Goal: Task Accomplishment & Management: Complete application form

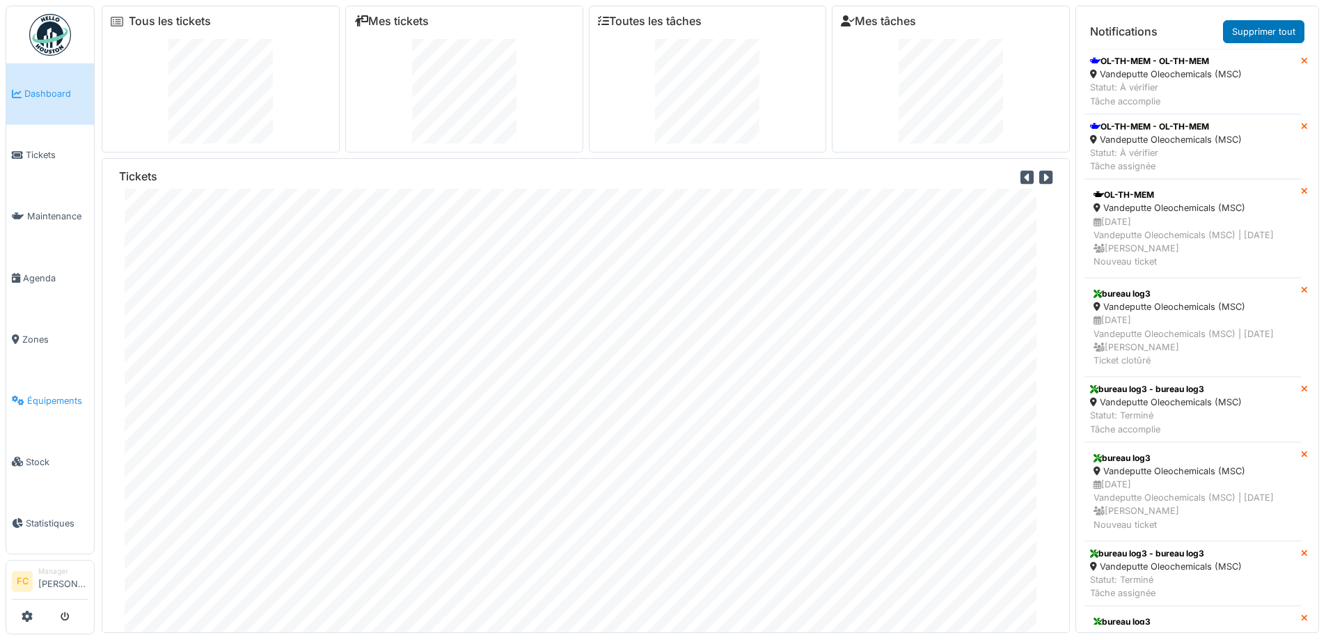
click at [62, 394] on span "Équipements" at bounding box center [57, 400] width 61 height 13
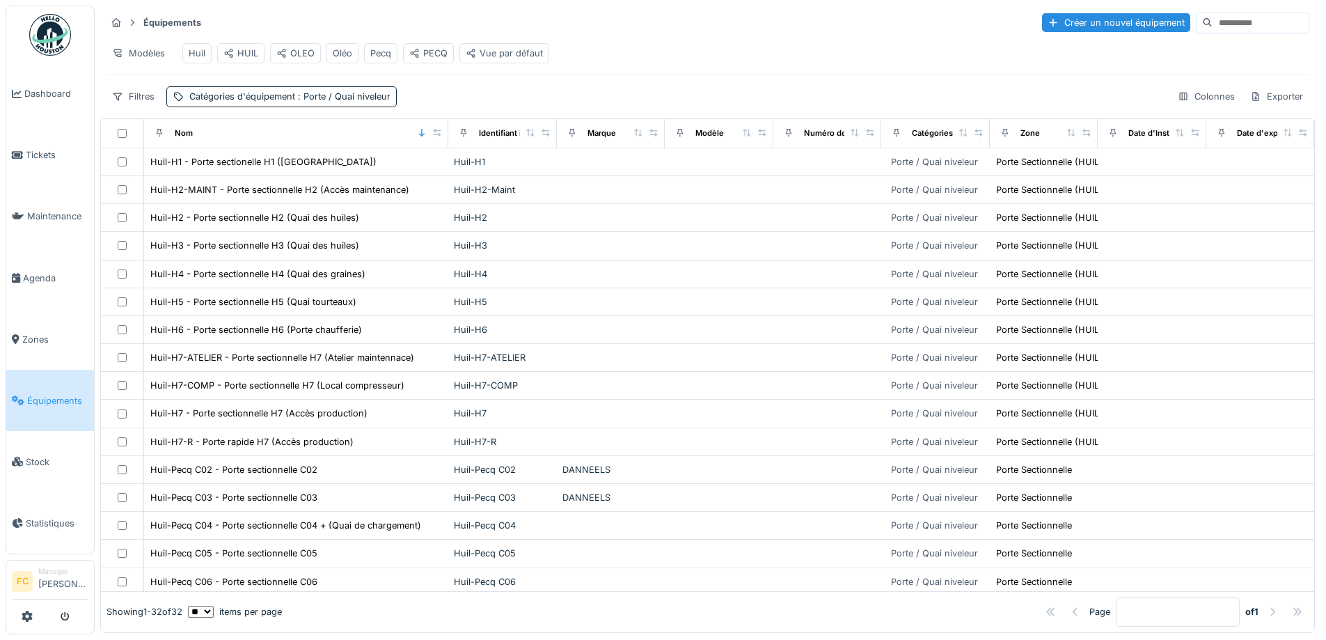
click at [1227, 24] on input at bounding box center [1261, 22] width 96 height 19
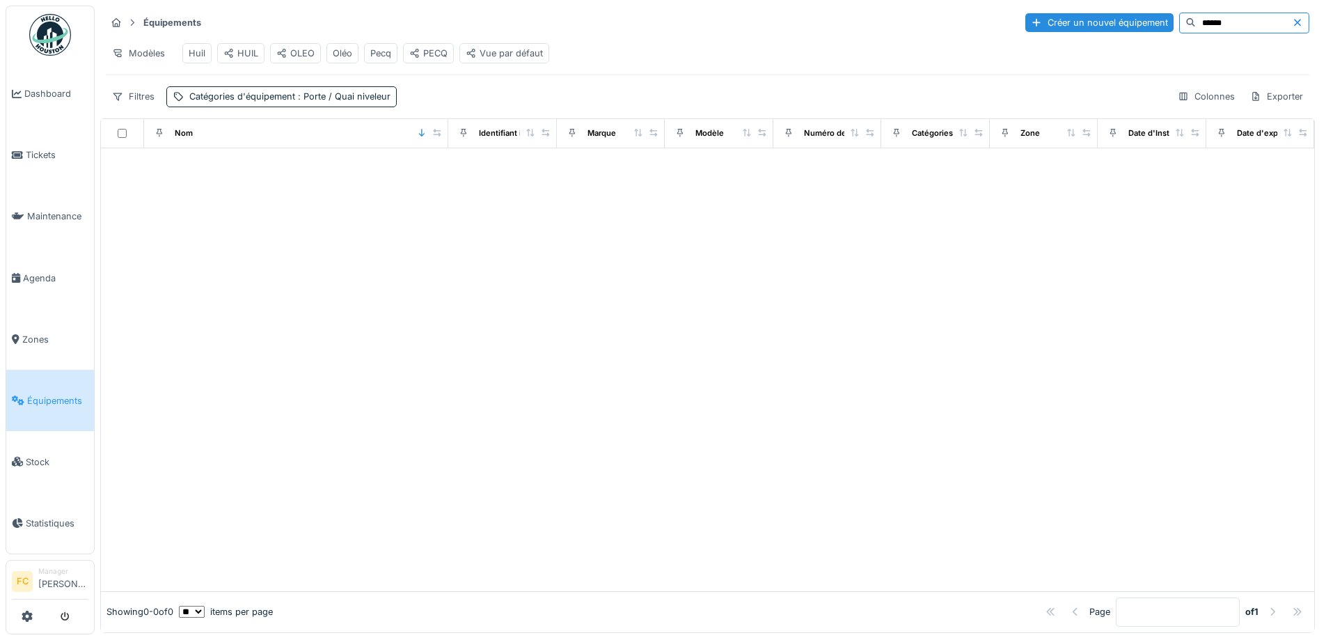
type input "******"
click at [349, 113] on div "Équipements Créer un nouvel équipement ****** Modèles Huil HUIL OLEO Oléo Pecq …" at bounding box center [707, 59] width 1215 height 107
click at [349, 102] on span ": Porte / Quai niveleur" at bounding box center [342, 96] width 95 height 10
click at [340, 138] on div at bounding box center [319, 136] width 44 height 13
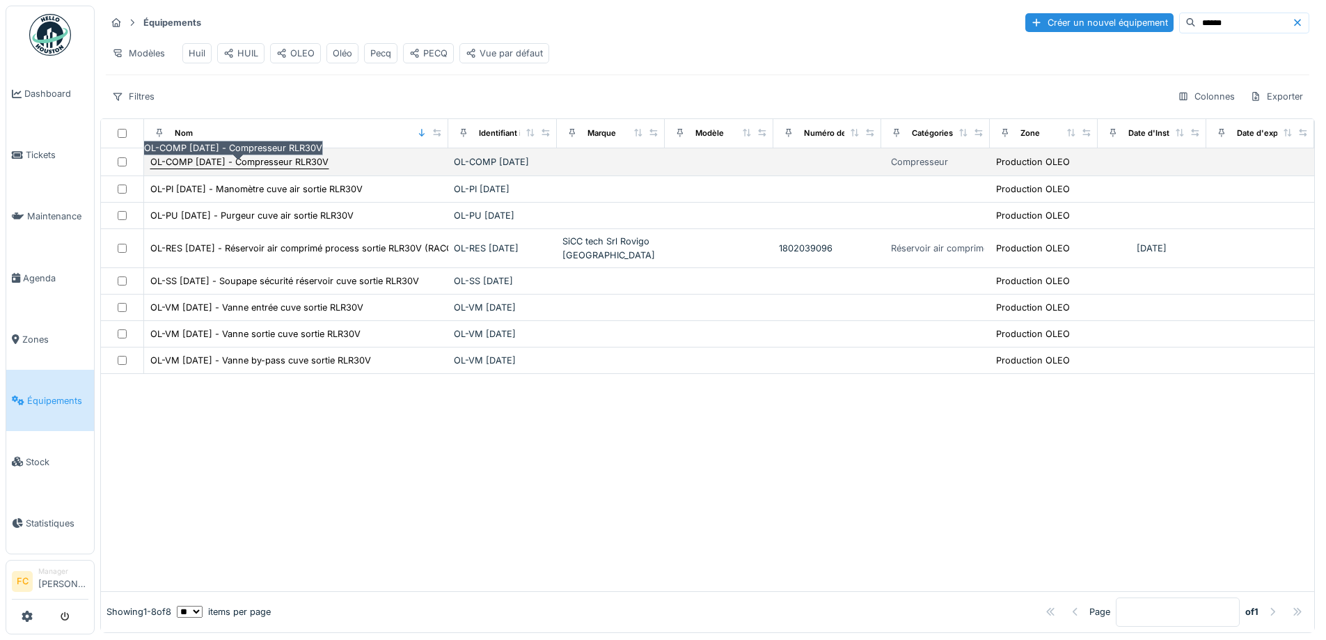
click at [287, 169] on div "OL-COMP [DATE] - Compresseur RLR30V" at bounding box center [240, 162] width 180 height 15
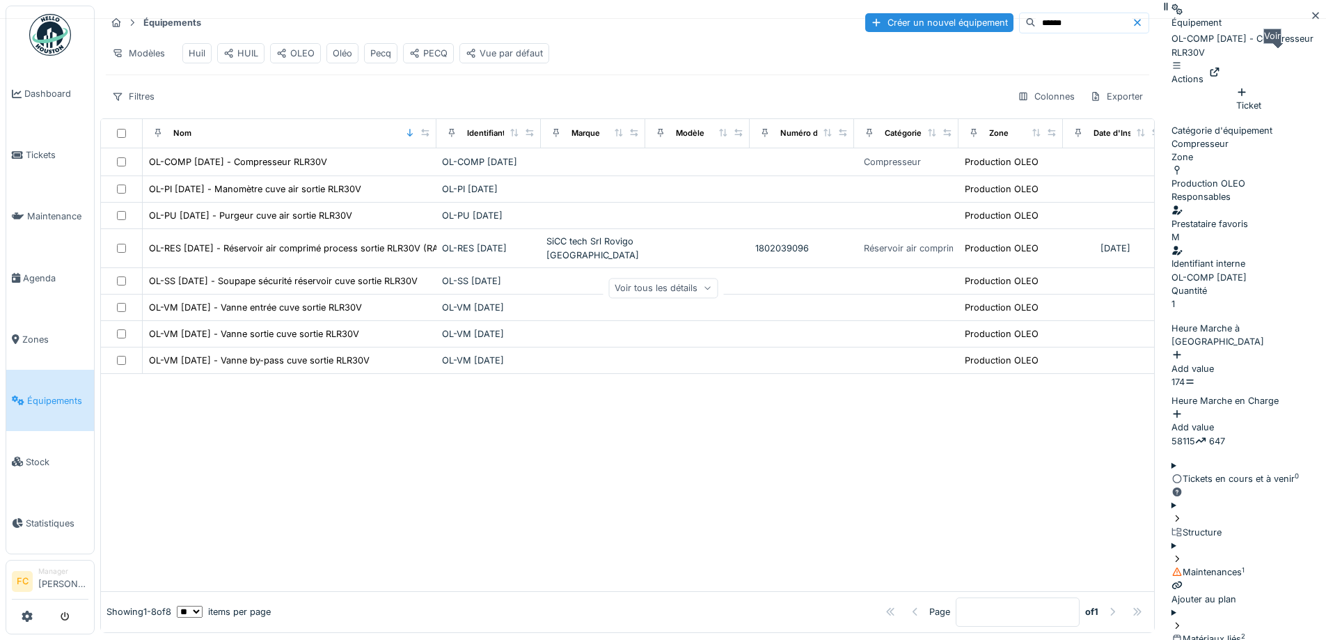
click at [1220, 65] on div at bounding box center [1214, 71] width 11 height 13
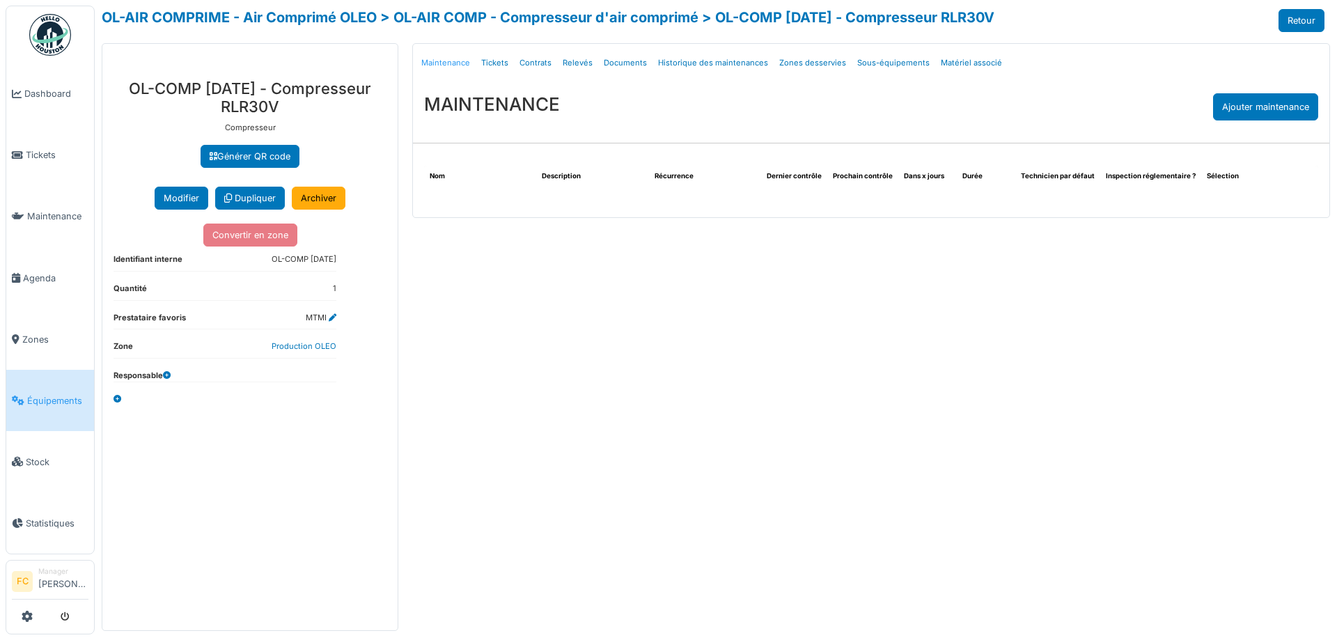
click at [471, 61] on link "Maintenance" at bounding box center [446, 63] width 60 height 33
click at [489, 58] on link "Tickets" at bounding box center [494, 63] width 38 height 33
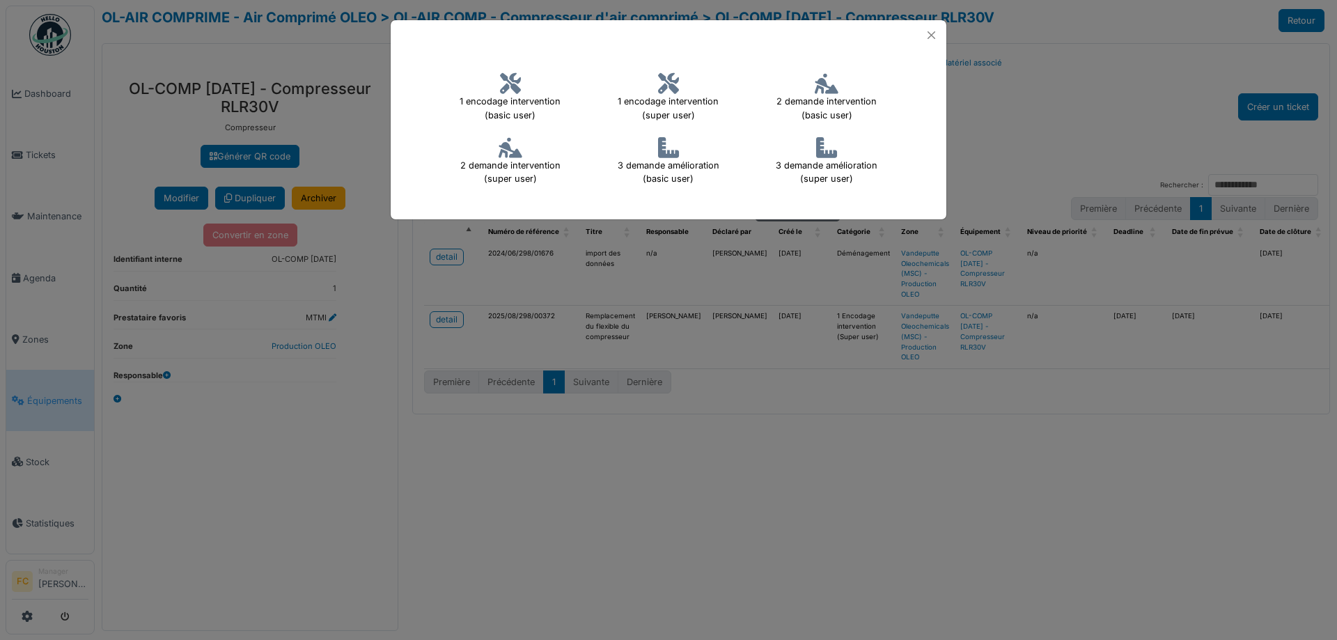
click at [655, 83] on h4 "1 encodage intervention (super user)" at bounding box center [668, 97] width 144 height 58
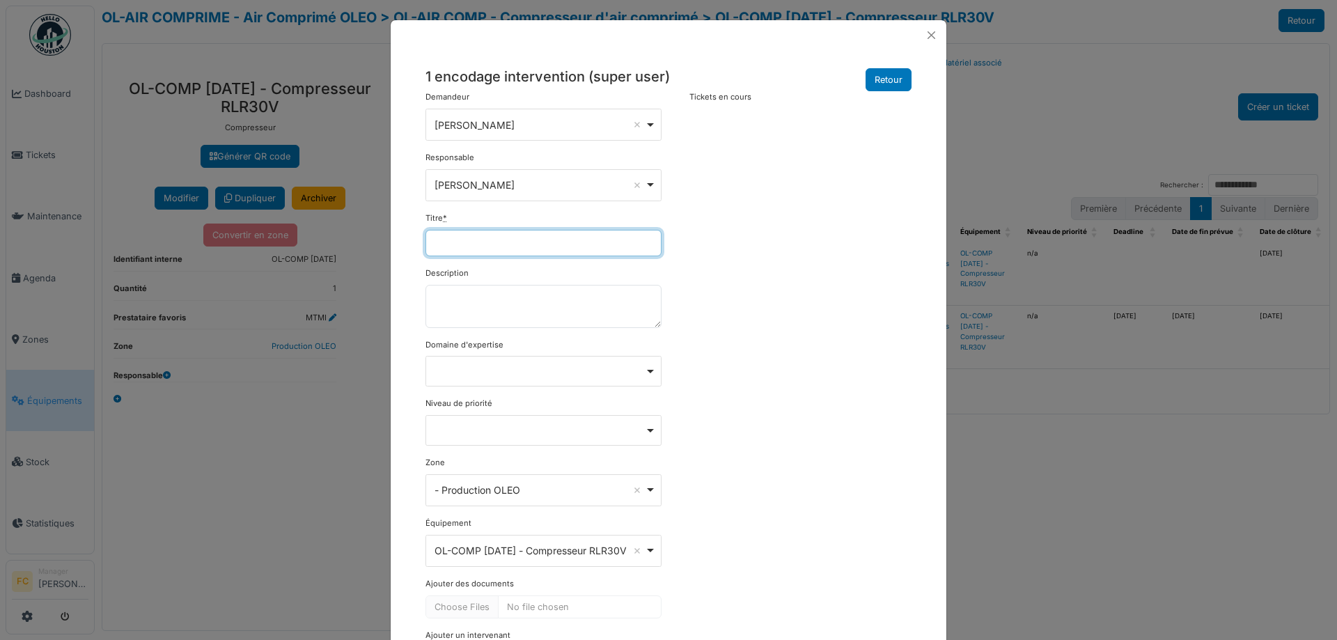
click at [480, 239] on input "Titre *" at bounding box center [543, 243] width 236 height 26
click at [929, 33] on button "Close" at bounding box center [931, 35] width 19 height 19
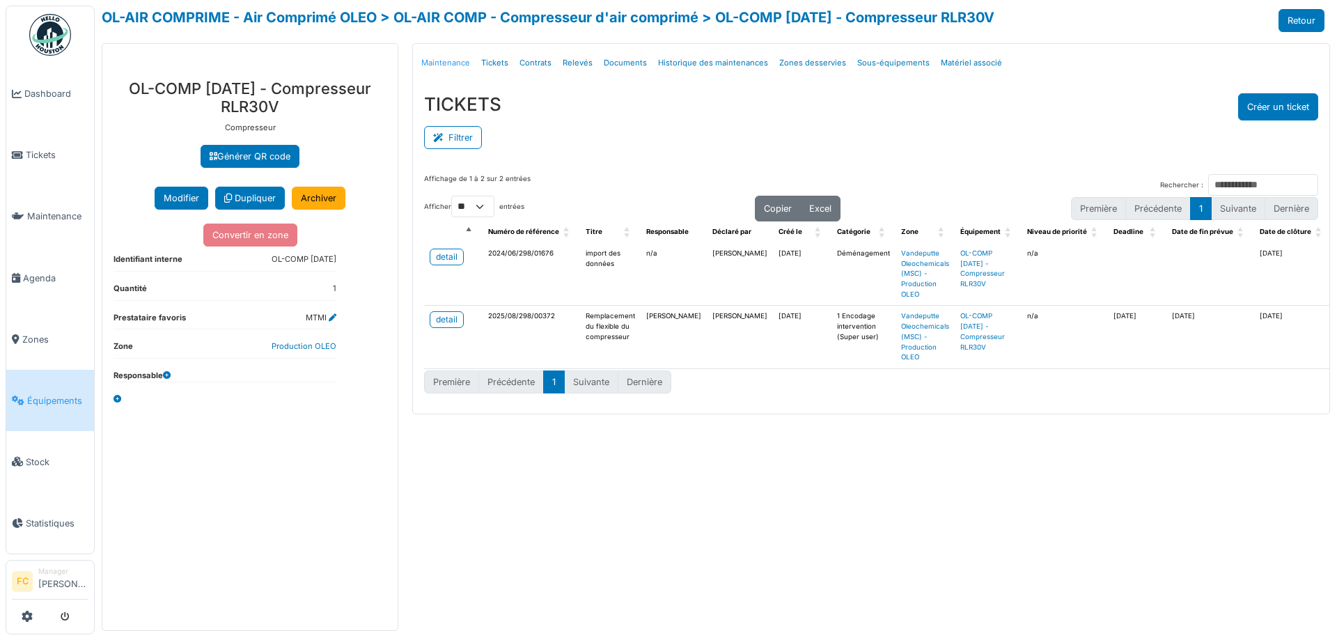
click at [459, 63] on link "Maintenance" at bounding box center [446, 63] width 60 height 33
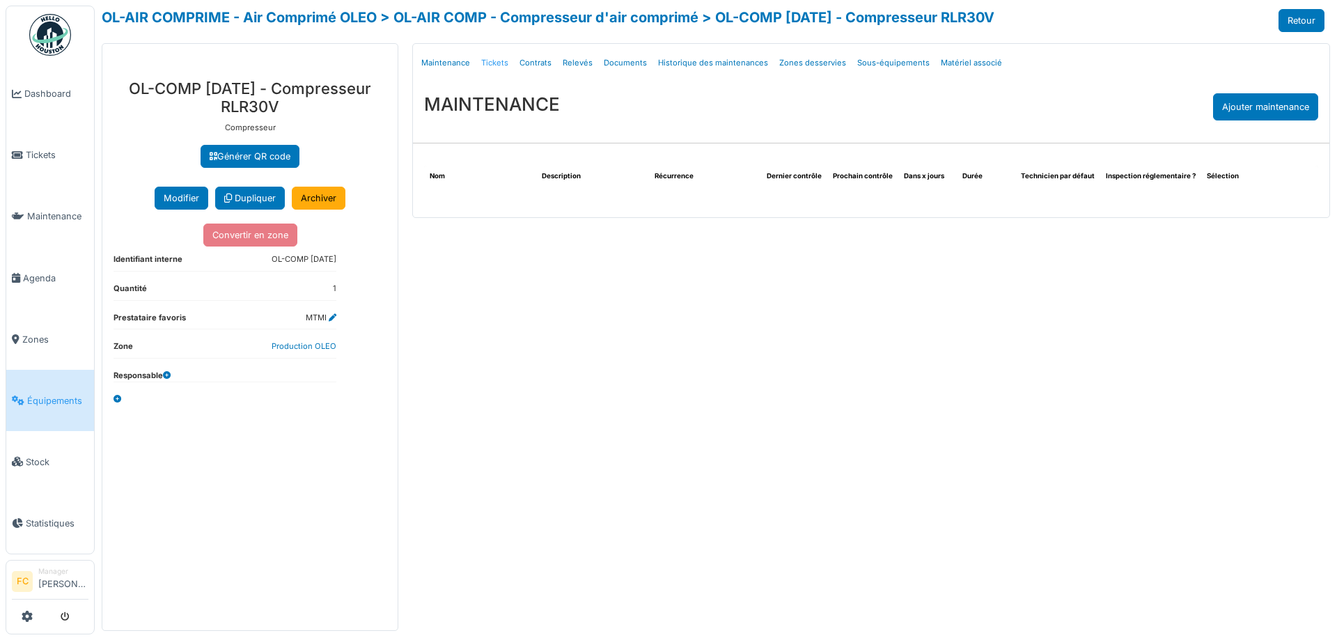
click at [499, 55] on link "Tickets" at bounding box center [494, 63] width 38 height 33
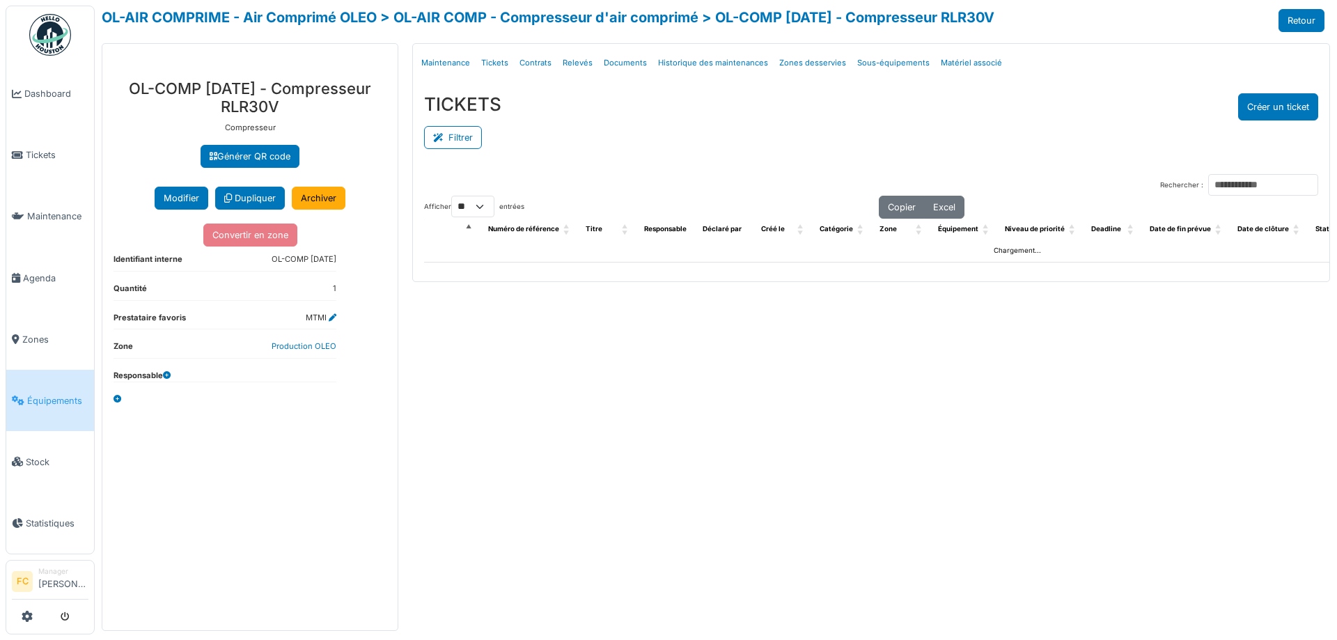
click at [532, 63] on link "Contrats" at bounding box center [535, 63] width 43 height 33
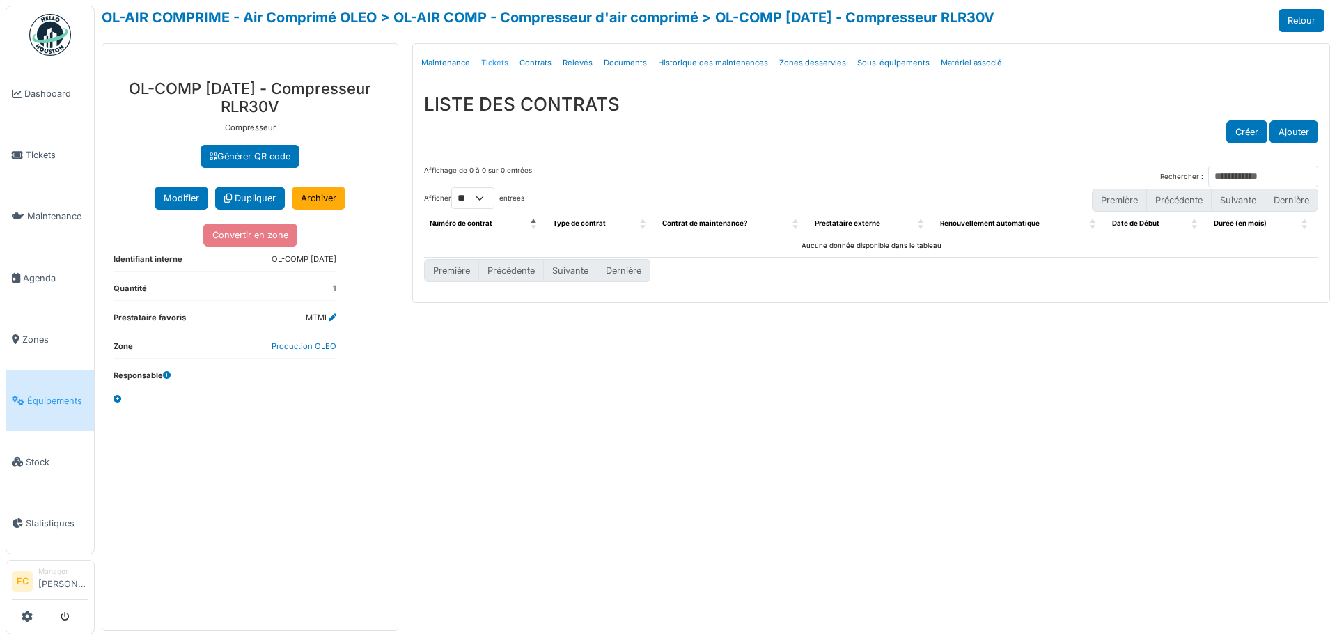
click at [476, 67] on link "Tickets" at bounding box center [494, 63] width 38 height 33
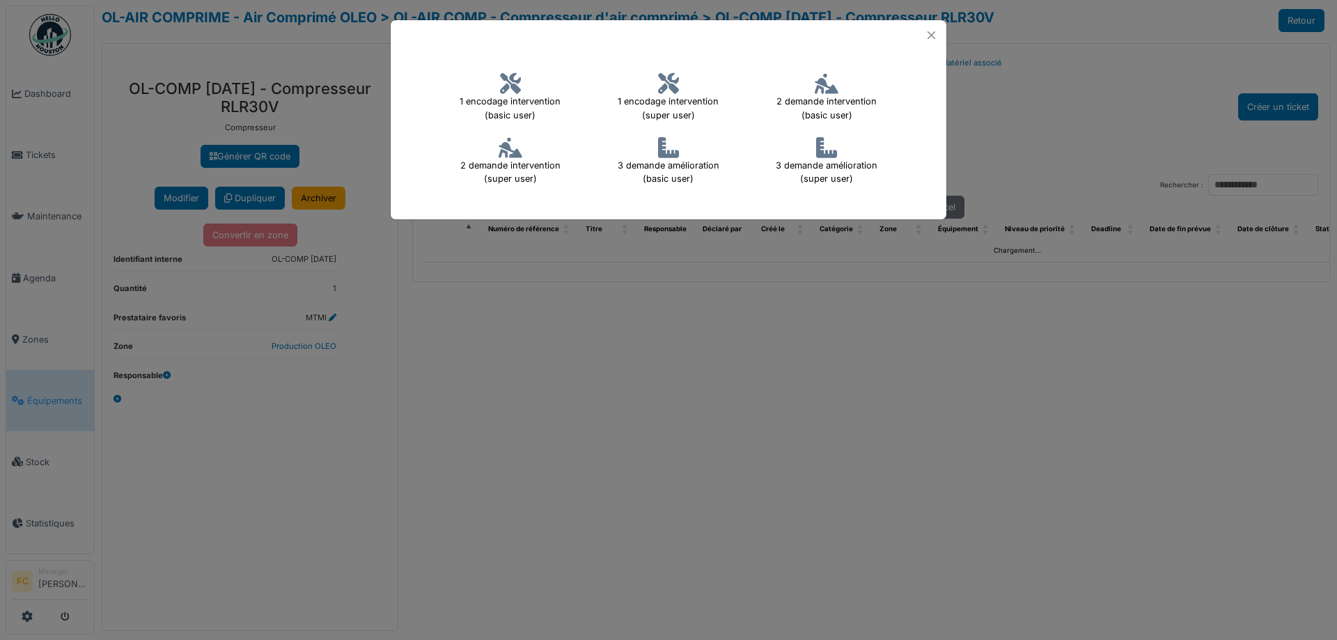
click at [668, 97] on h4 "1 encodage intervention (super user)" at bounding box center [668, 97] width 144 height 58
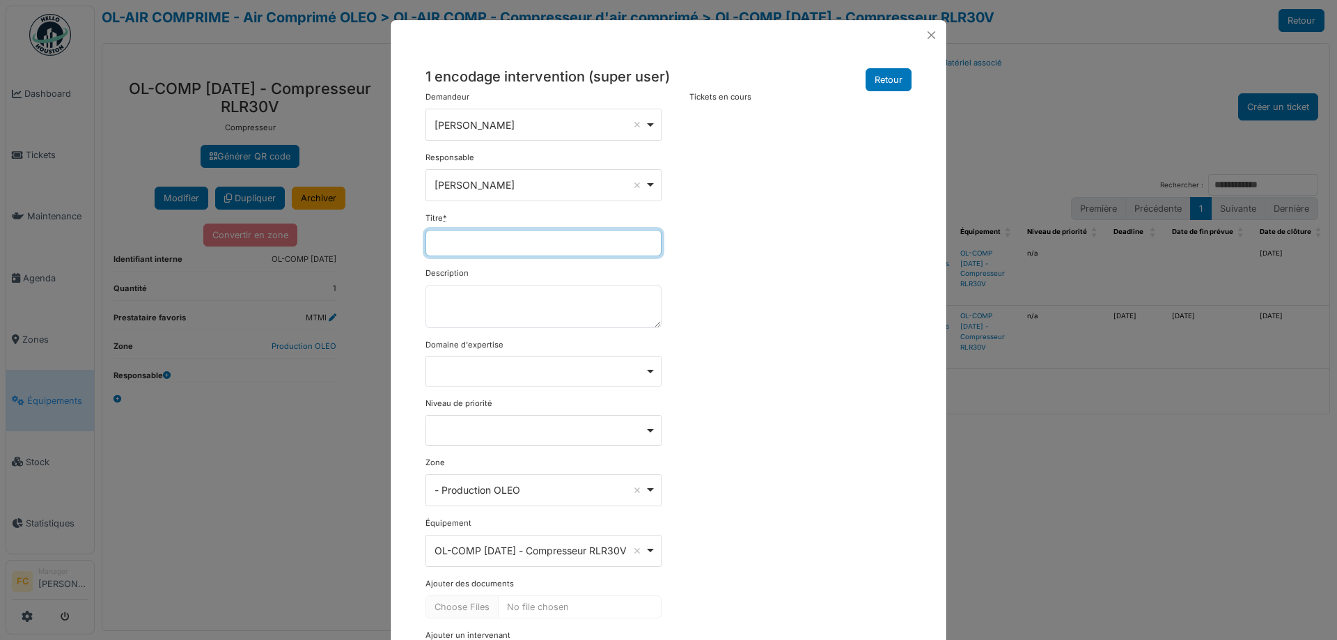
click at [450, 250] on input "Titre *" at bounding box center [543, 243] width 236 height 26
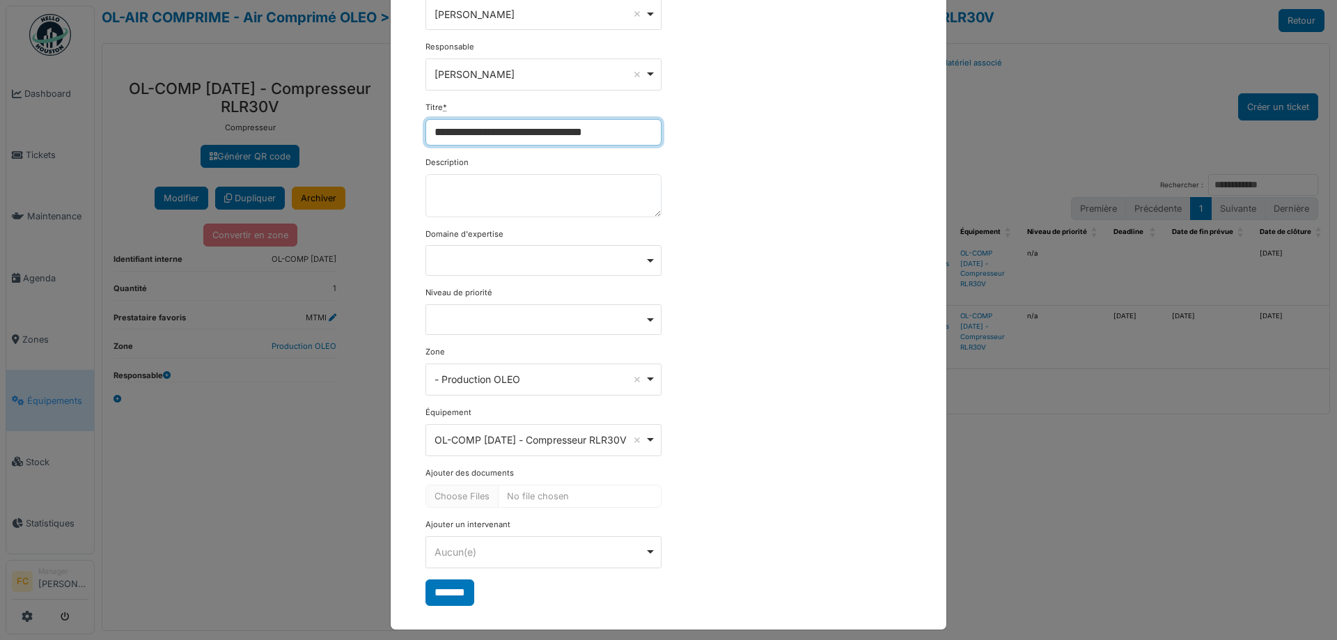
scroll to position [120, 0]
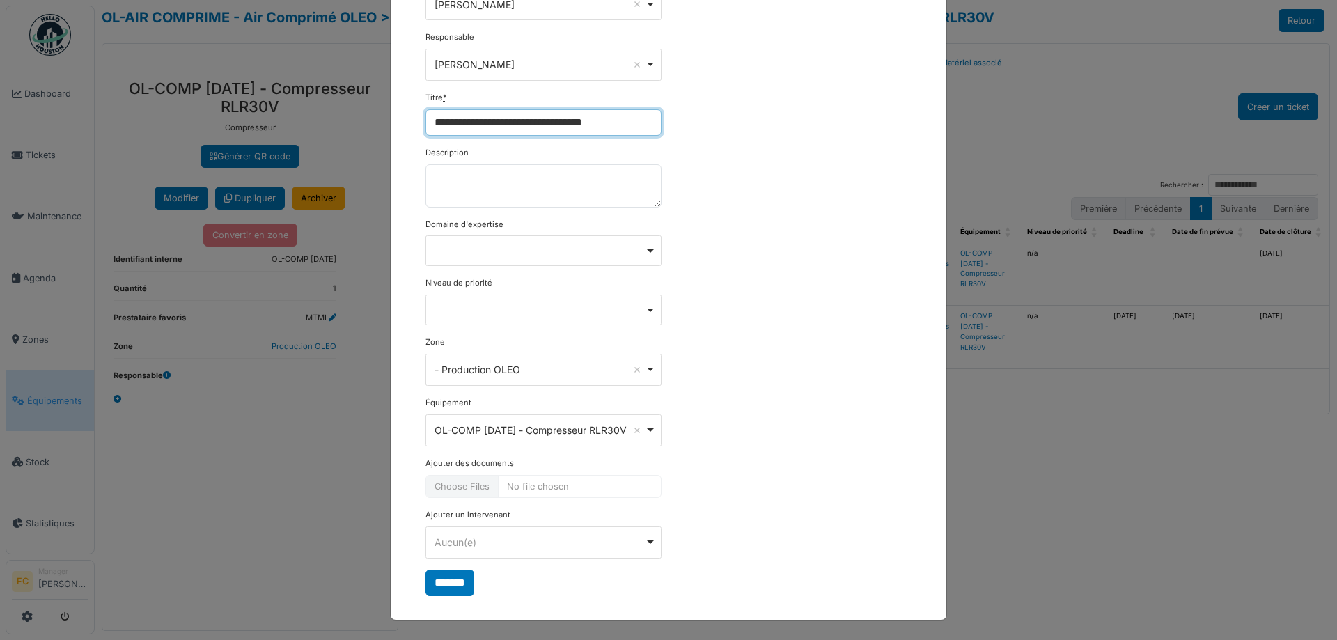
type input "**********"
click at [460, 485] on input "Ajouter des documents" at bounding box center [543, 486] width 236 height 23
type input "**********"
click at [430, 583] on input "*******" at bounding box center [449, 582] width 49 height 26
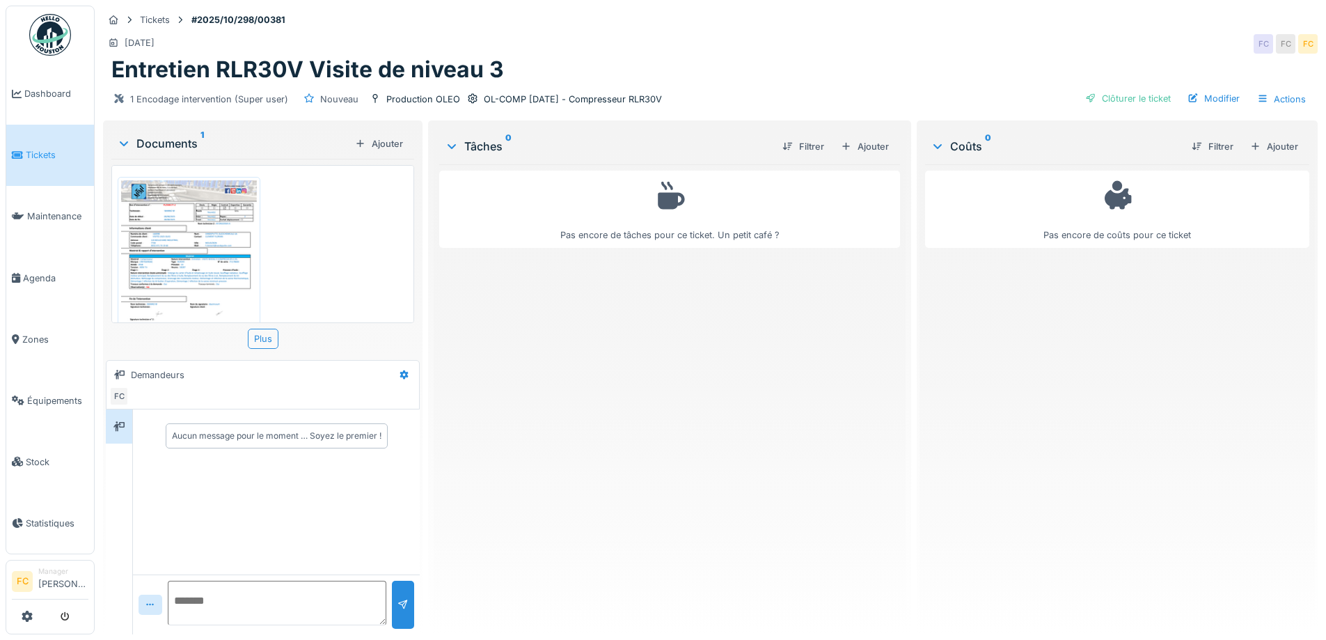
click at [212, 598] on textarea at bounding box center [277, 603] width 219 height 45
type textarea "*"
click at [54, 160] on link "Tickets" at bounding box center [50, 155] width 88 height 61
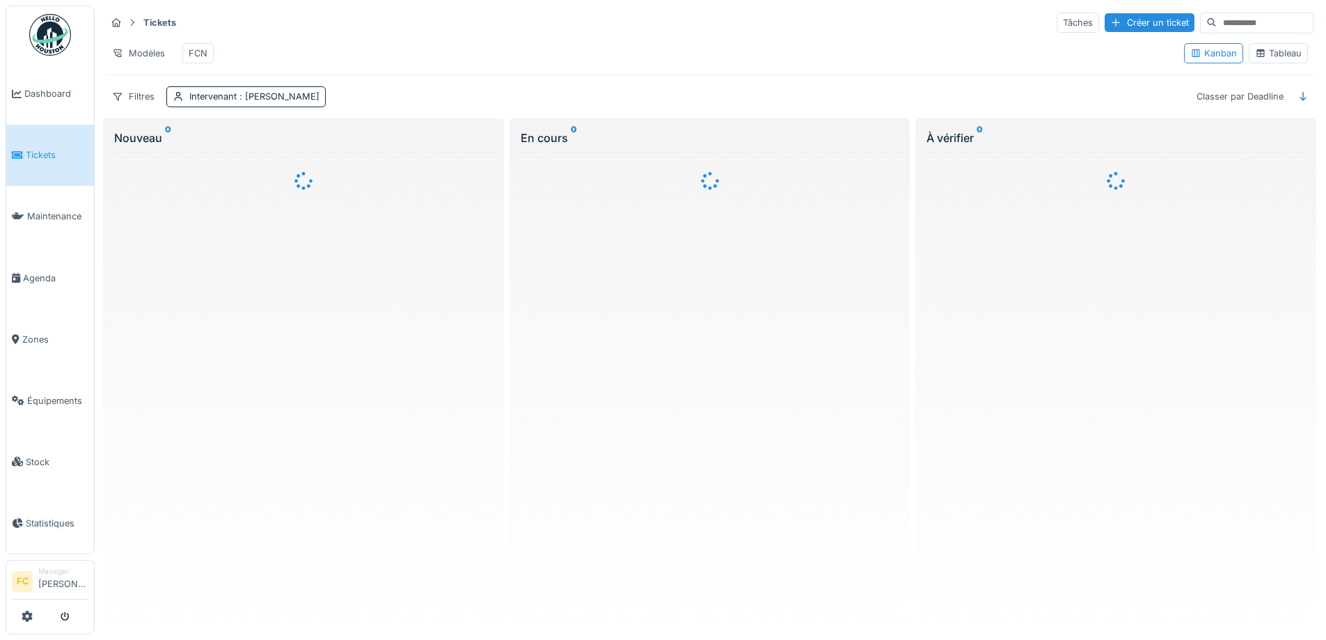
click at [1217, 27] on input at bounding box center [1265, 22] width 96 height 19
click at [36, 394] on span "Équipements" at bounding box center [57, 400] width 61 height 13
